Goal: Learn about a topic: Learn about a topic

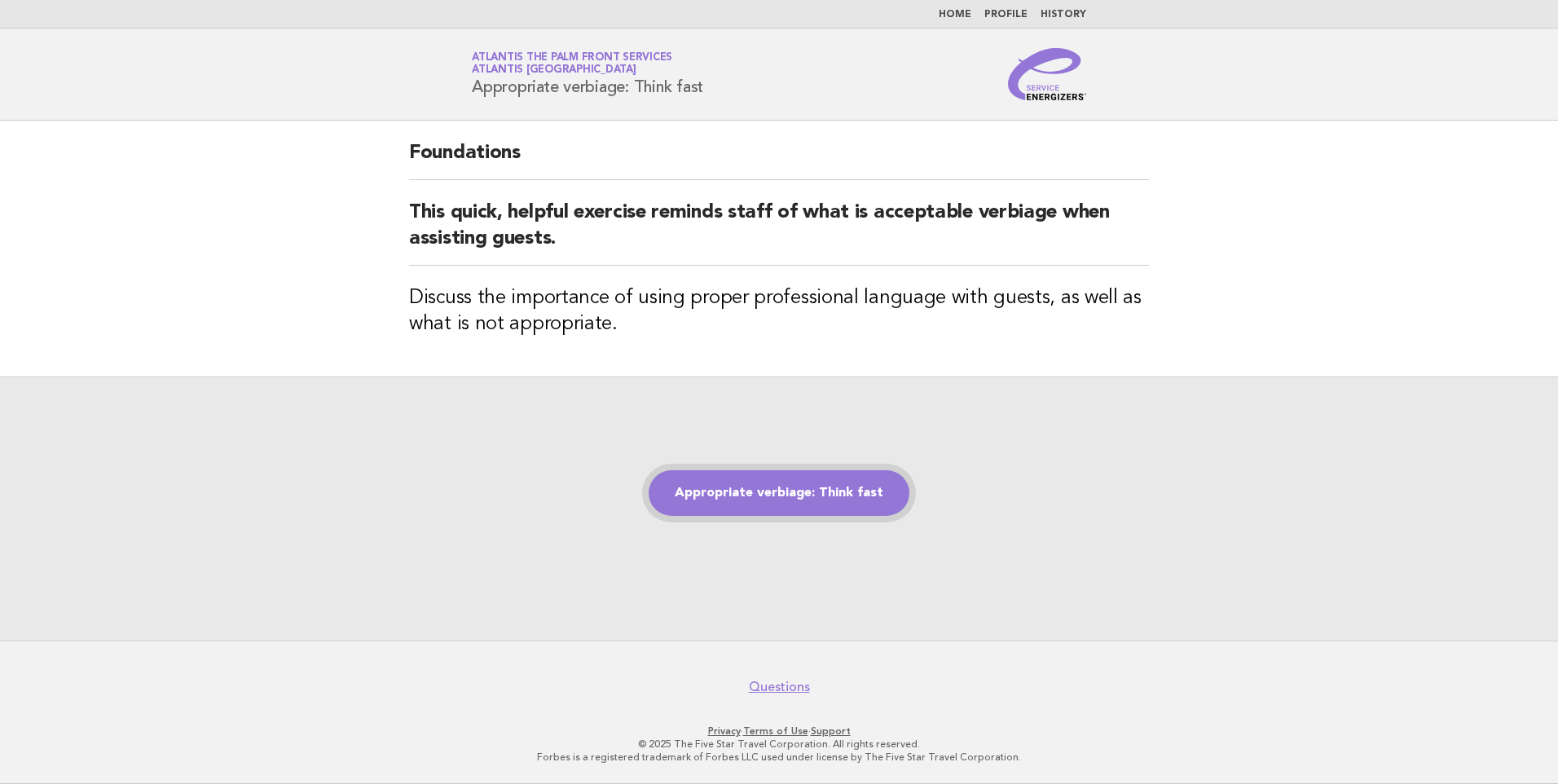
click at [756, 491] on link "Appropriate verbiage: Think fast" at bounding box center [779, 493] width 261 height 46
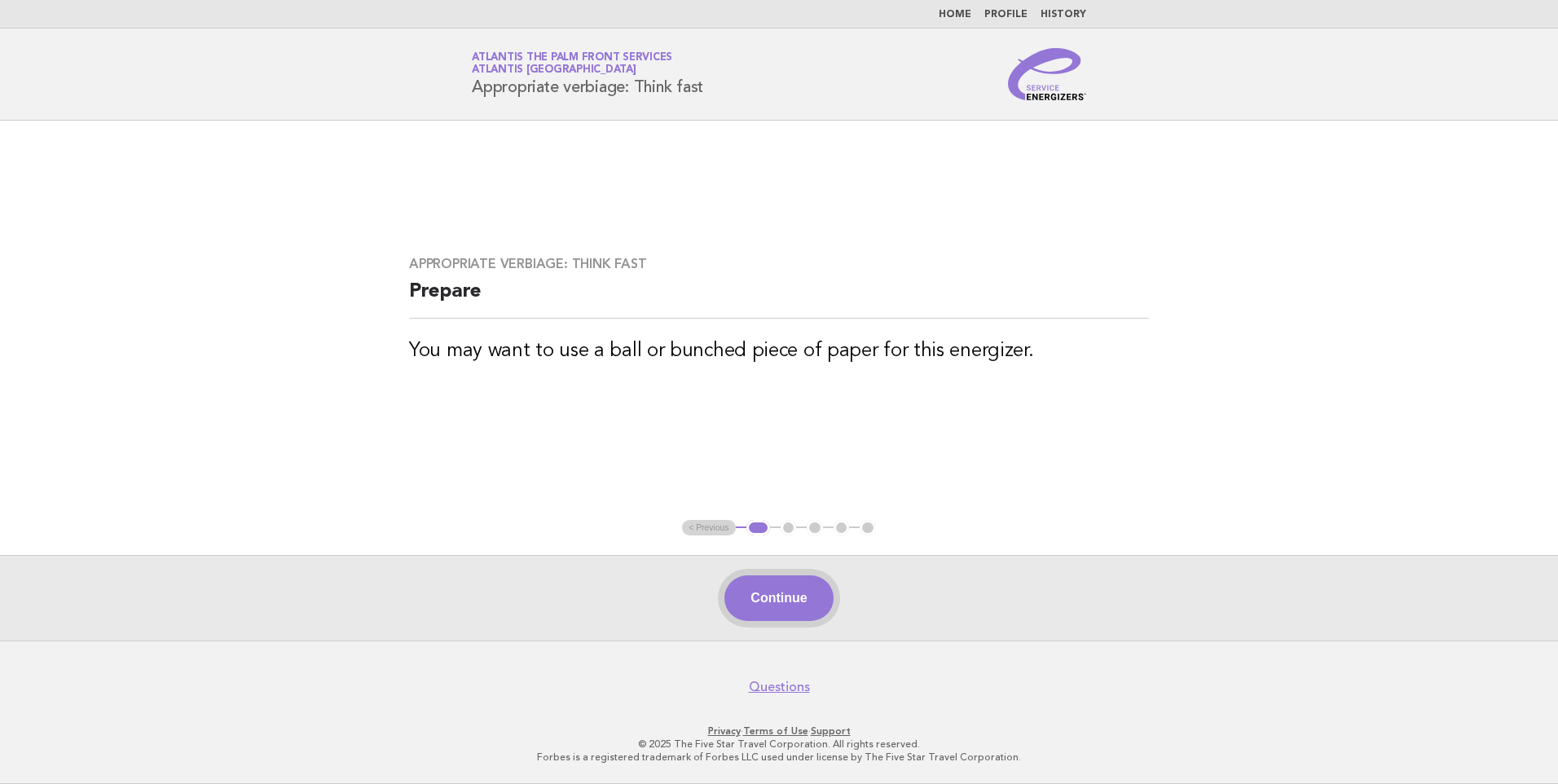
click at [760, 596] on button "Continue" at bounding box center [779, 599] width 108 height 46
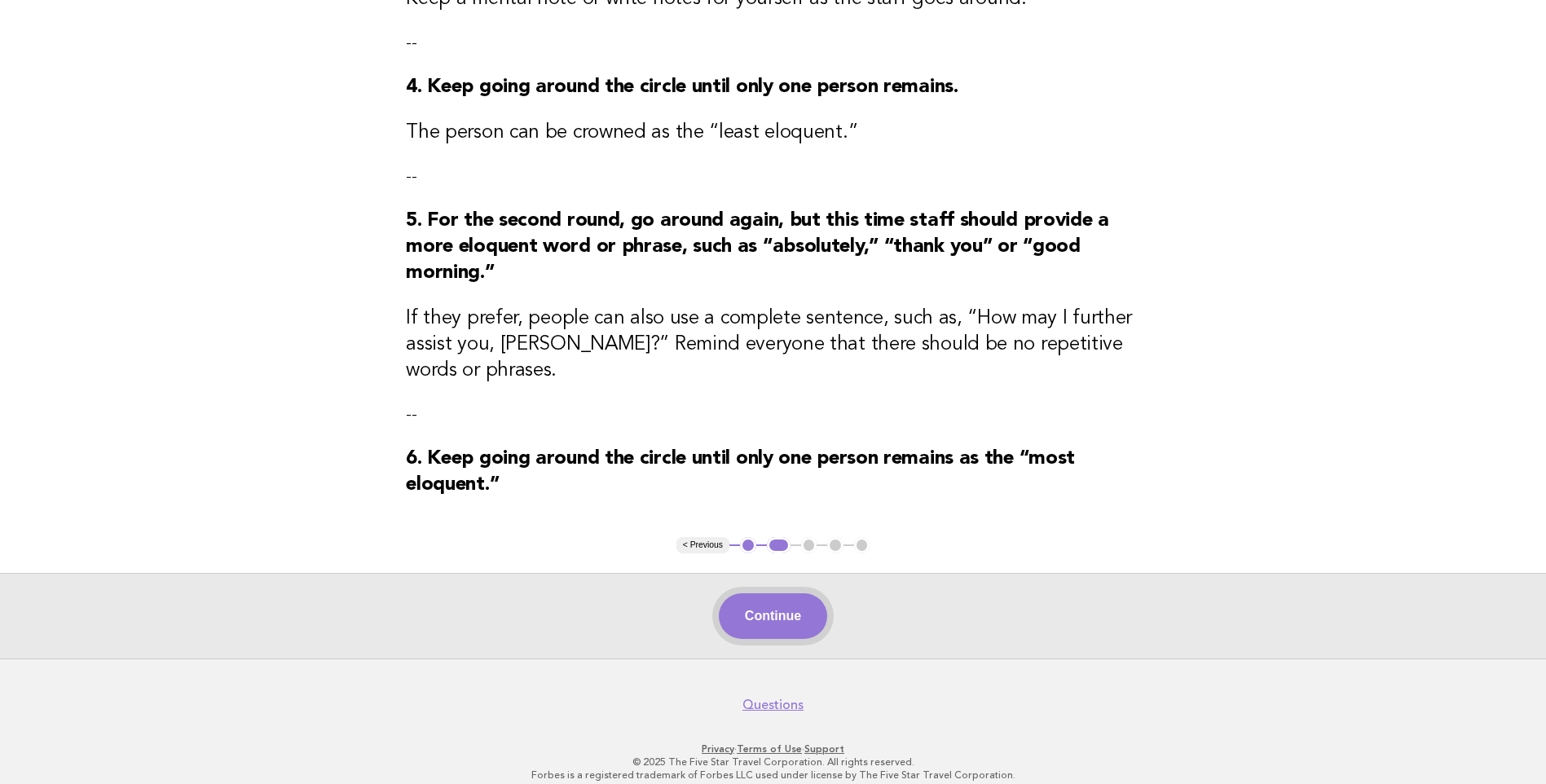
click at [773, 594] on button "Continue" at bounding box center [773, 616] width 108 height 46
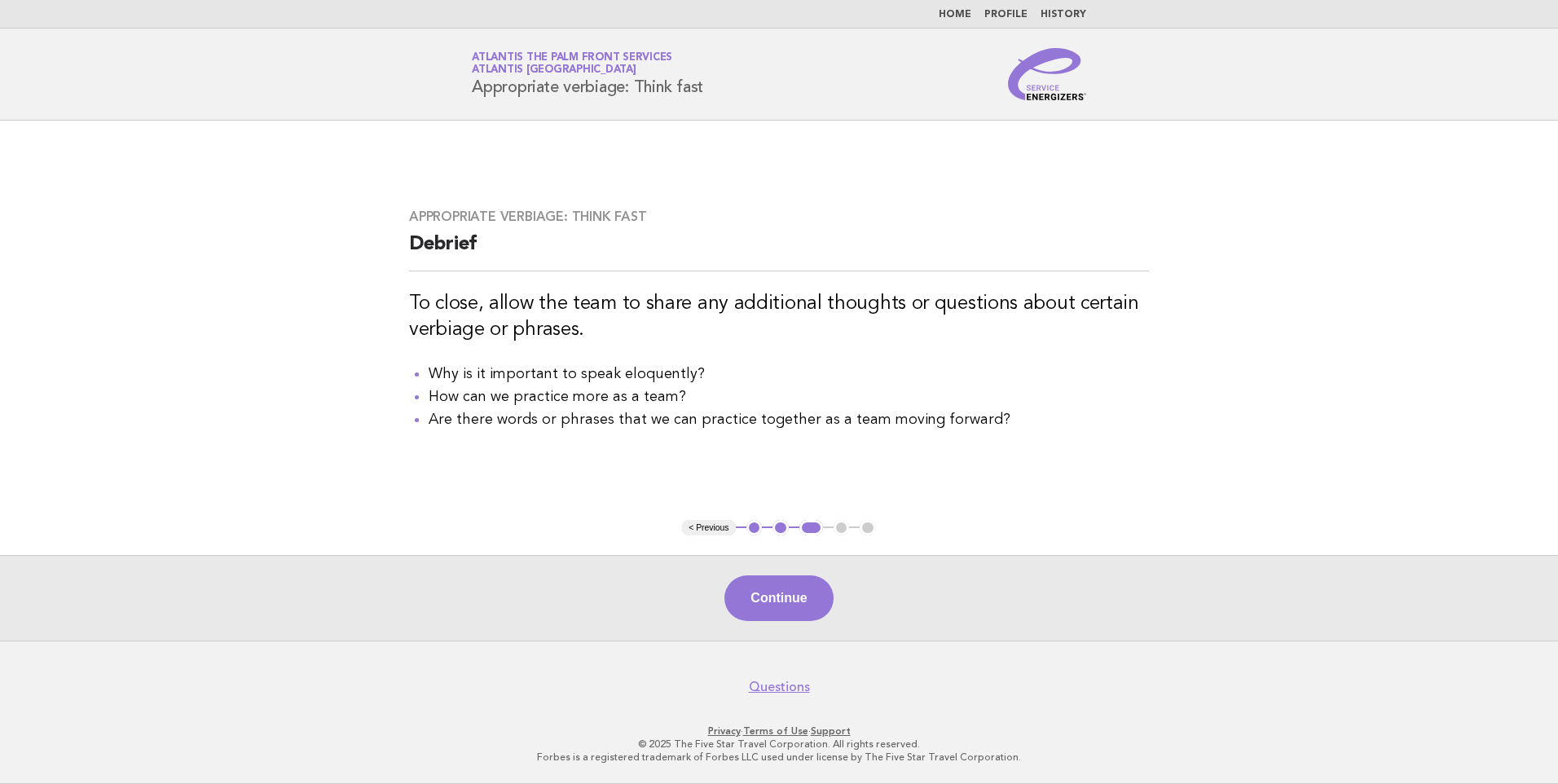
click at [772, 607] on button "Continue" at bounding box center [779, 599] width 108 height 46
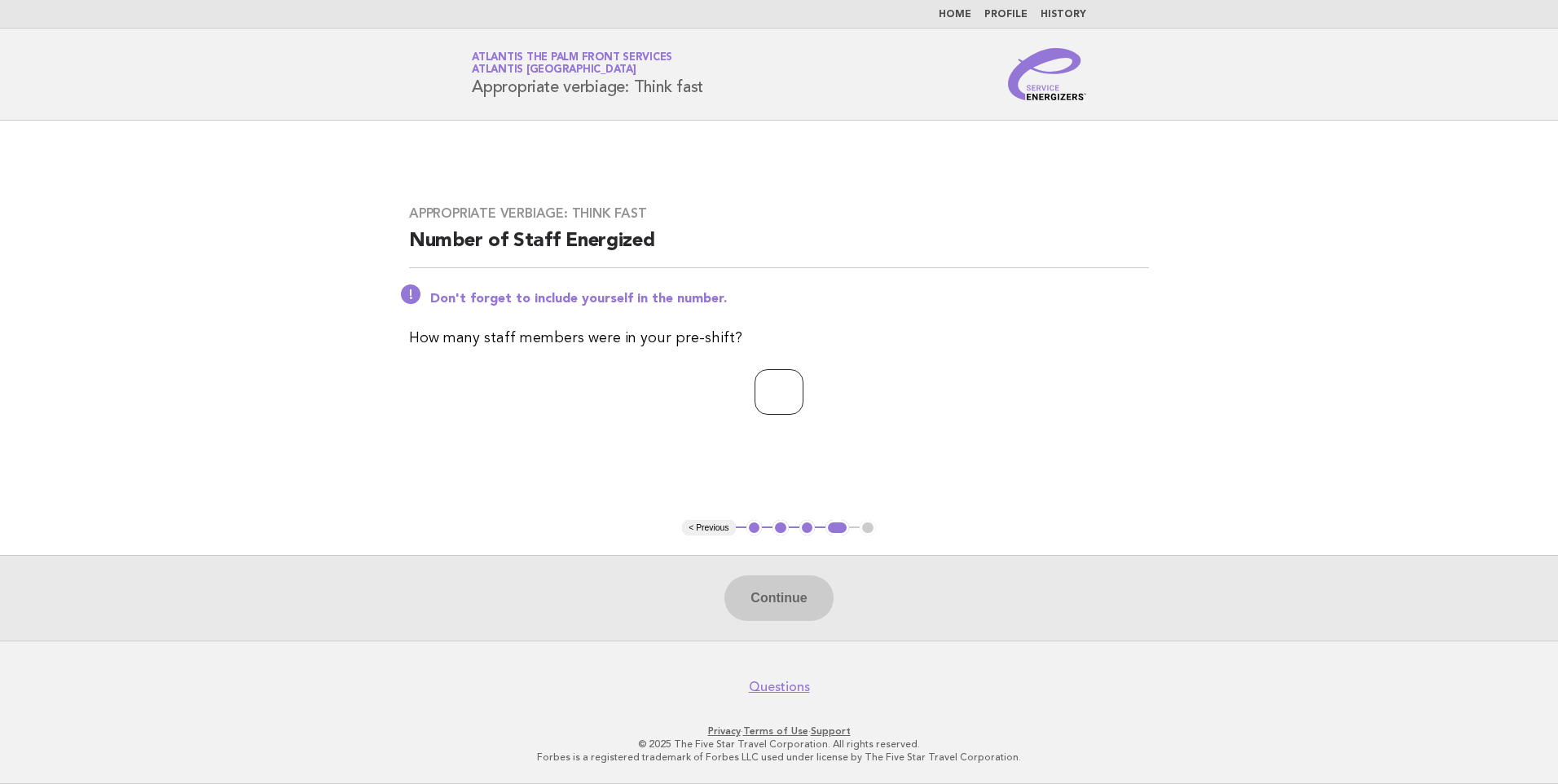
click at [768, 411] on input "number" at bounding box center [779, 392] width 49 height 46
type input "*"
click at [770, 594] on button "Continue" at bounding box center [779, 599] width 108 height 46
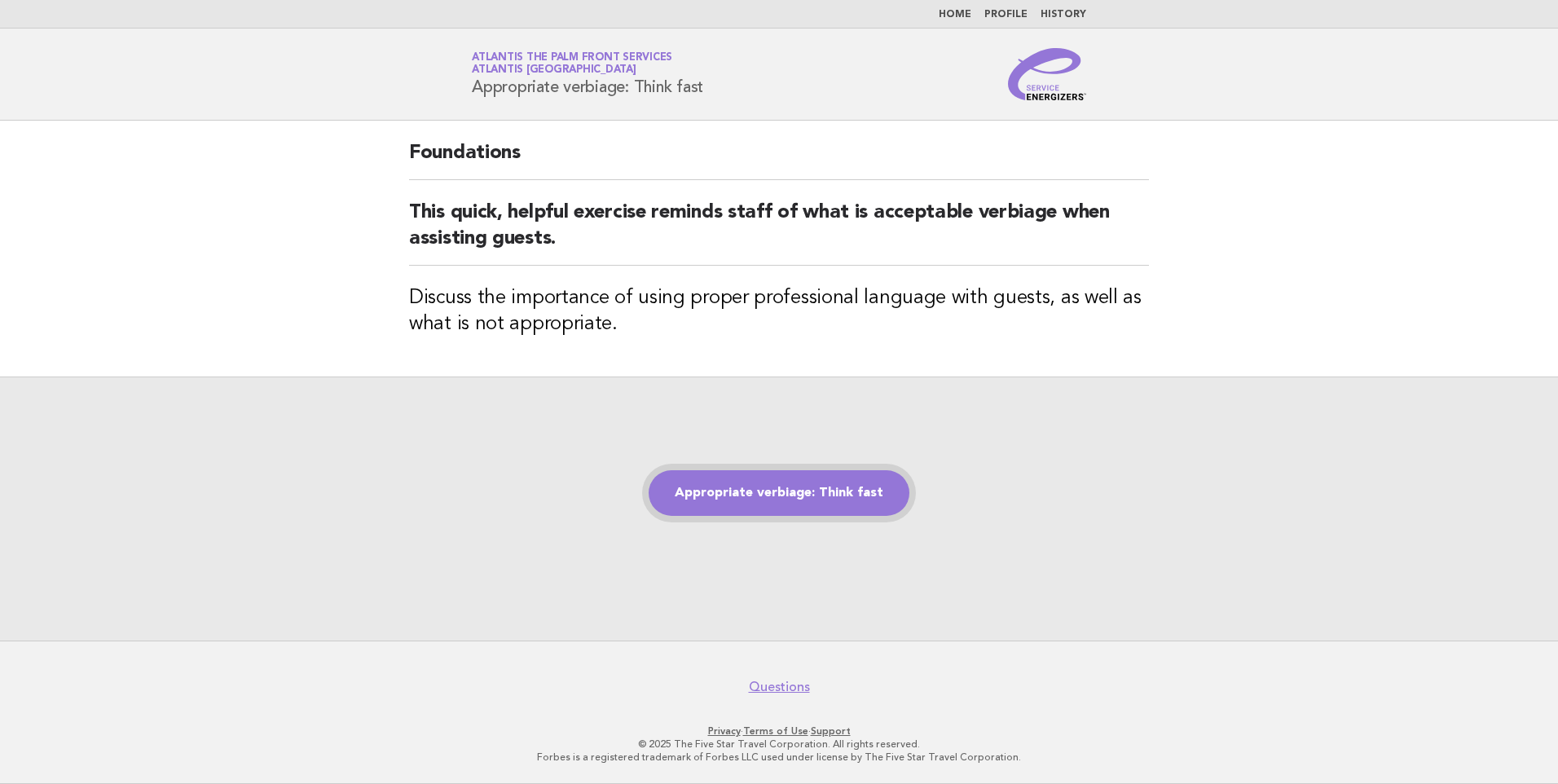
click at [814, 482] on link "Appropriate verbiage: Think fast" at bounding box center [779, 493] width 261 height 46
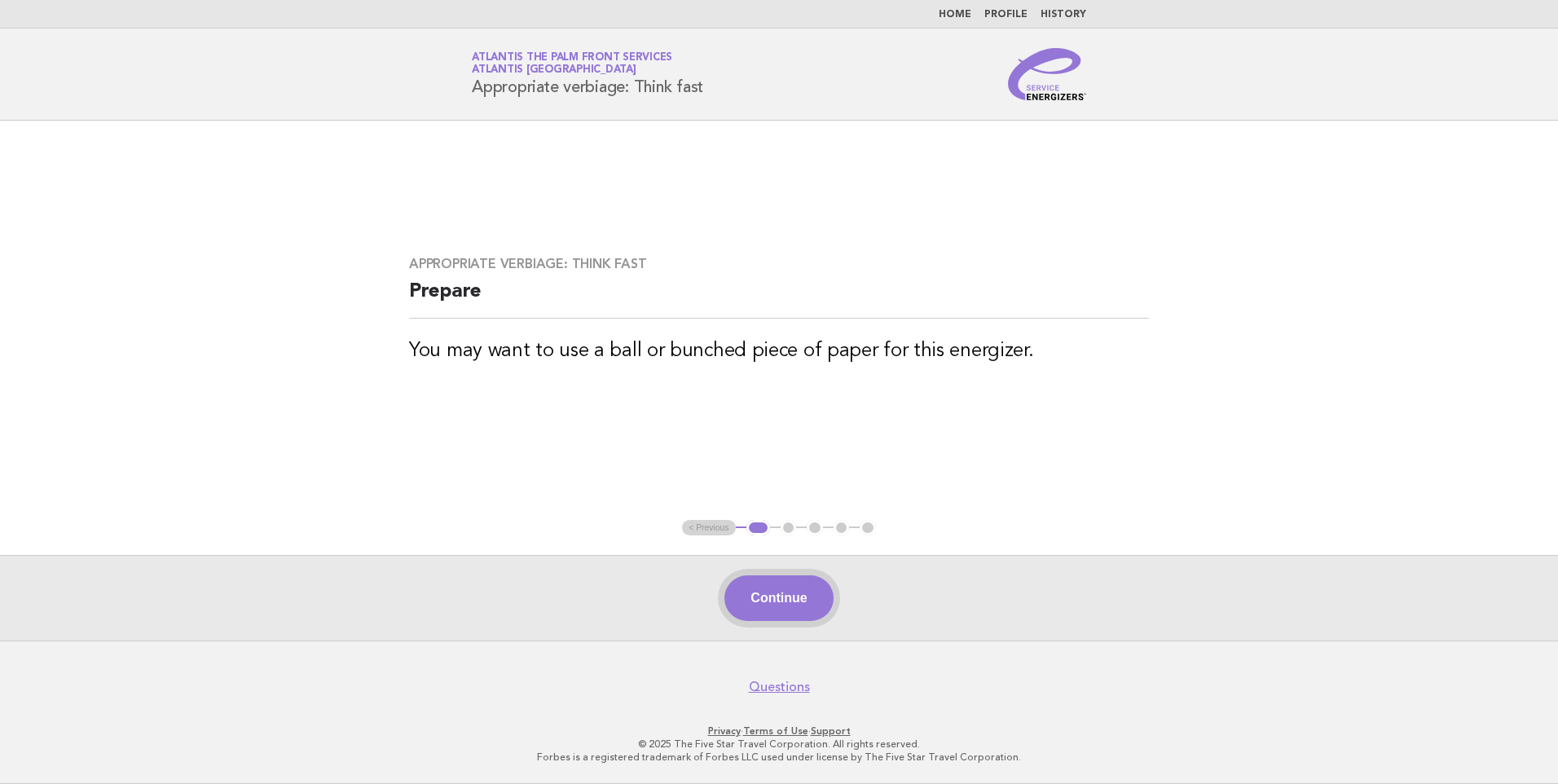
click at [754, 590] on button "Continue" at bounding box center [779, 599] width 108 height 46
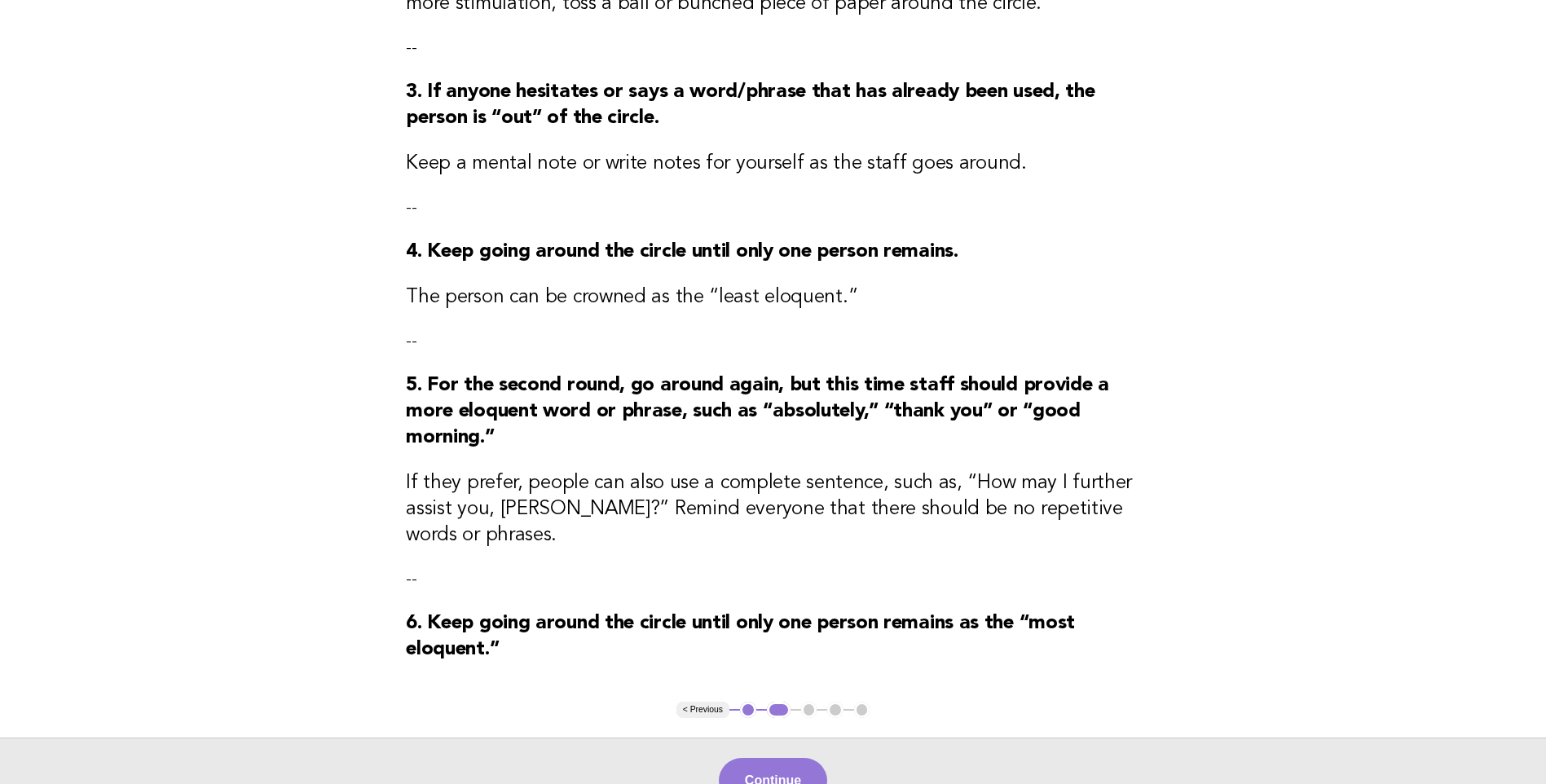
click at [783, 776] on button "Continue" at bounding box center [773, 780] width 108 height 46
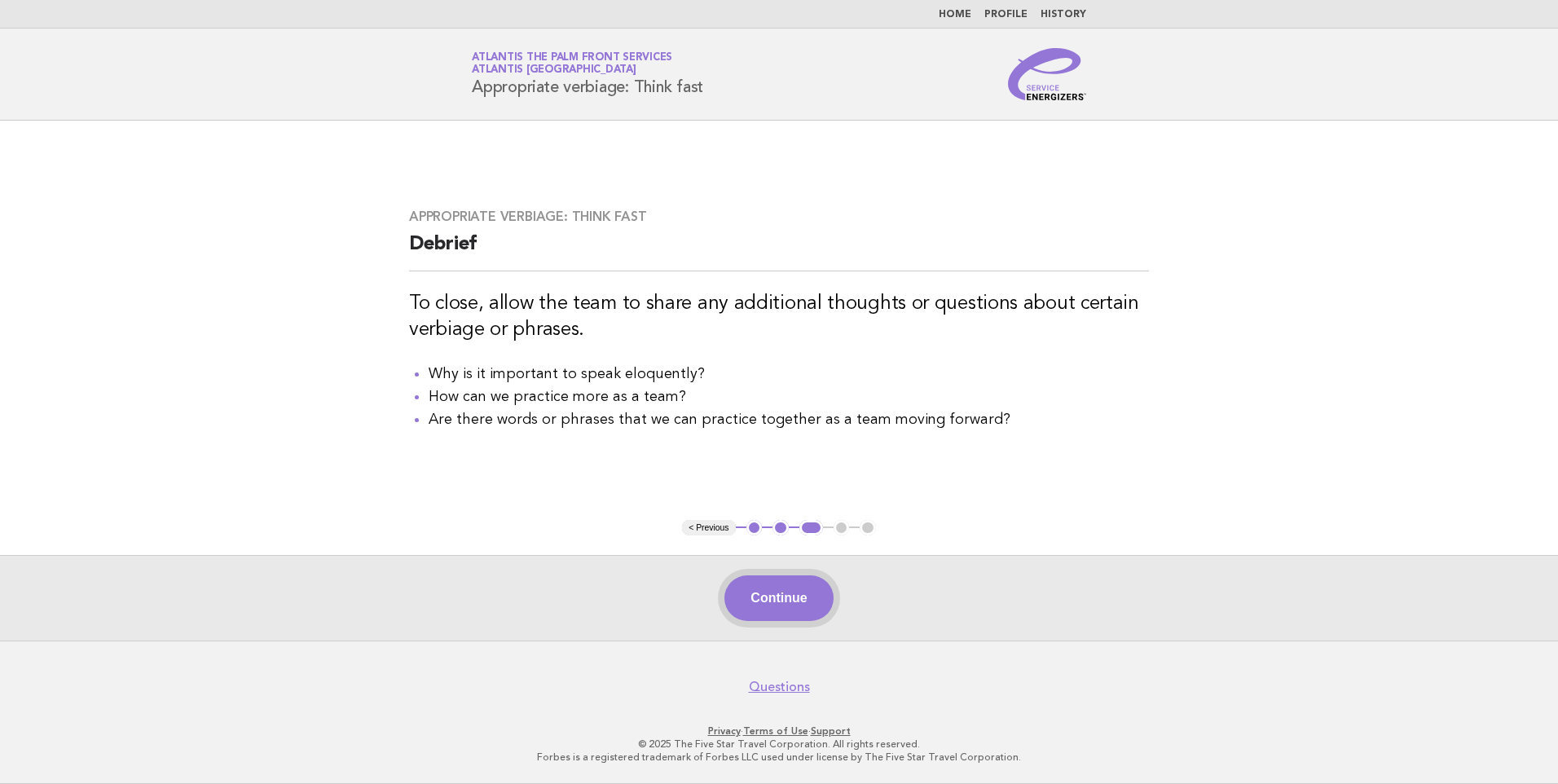
click at [786, 592] on button "Continue" at bounding box center [779, 599] width 108 height 46
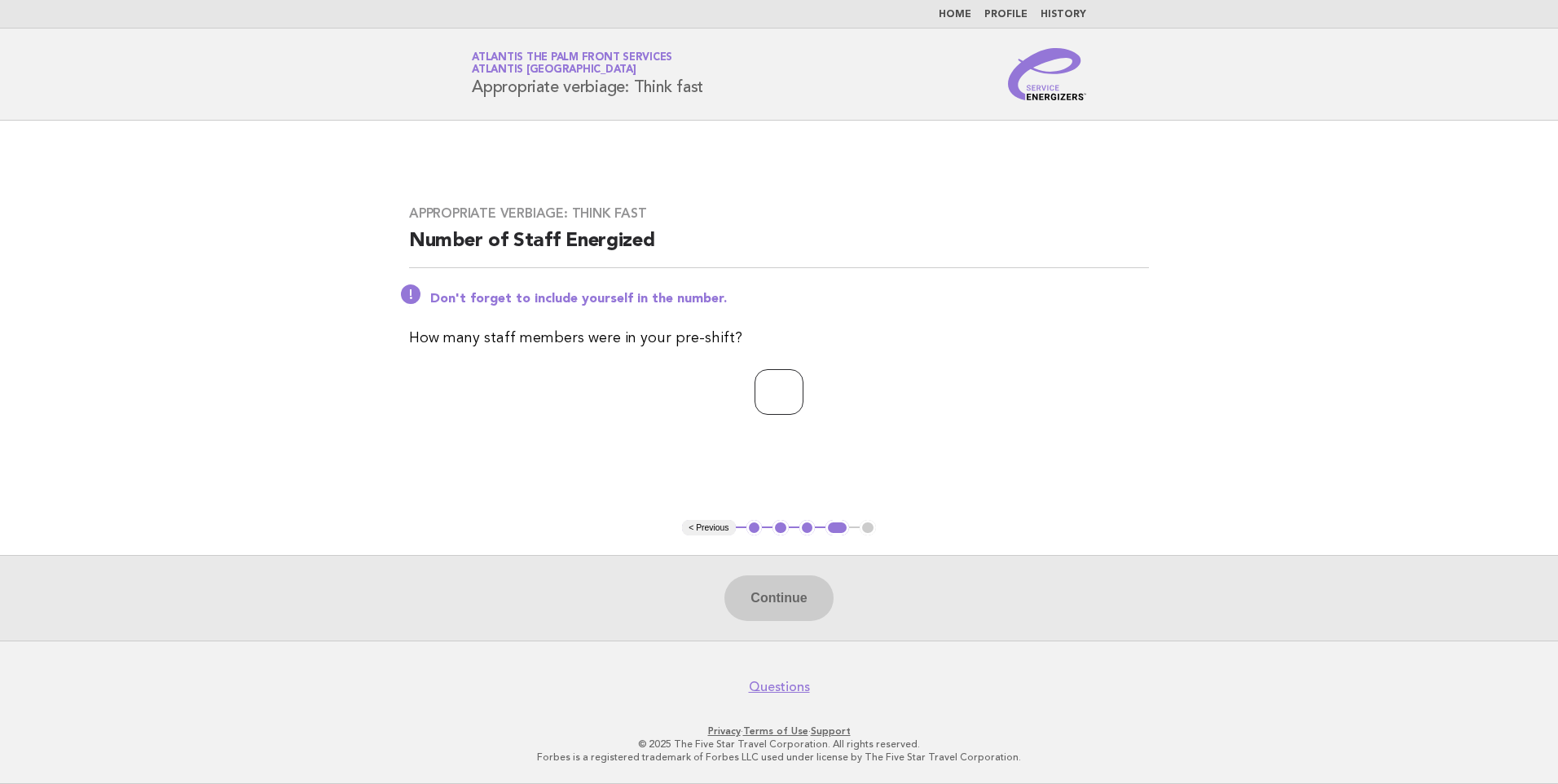
click at [769, 396] on input "number" at bounding box center [779, 392] width 49 height 46
type input "*"
click at [748, 604] on button "Continue" at bounding box center [779, 599] width 108 height 46
